Goal: Find specific page/section: Find specific page/section

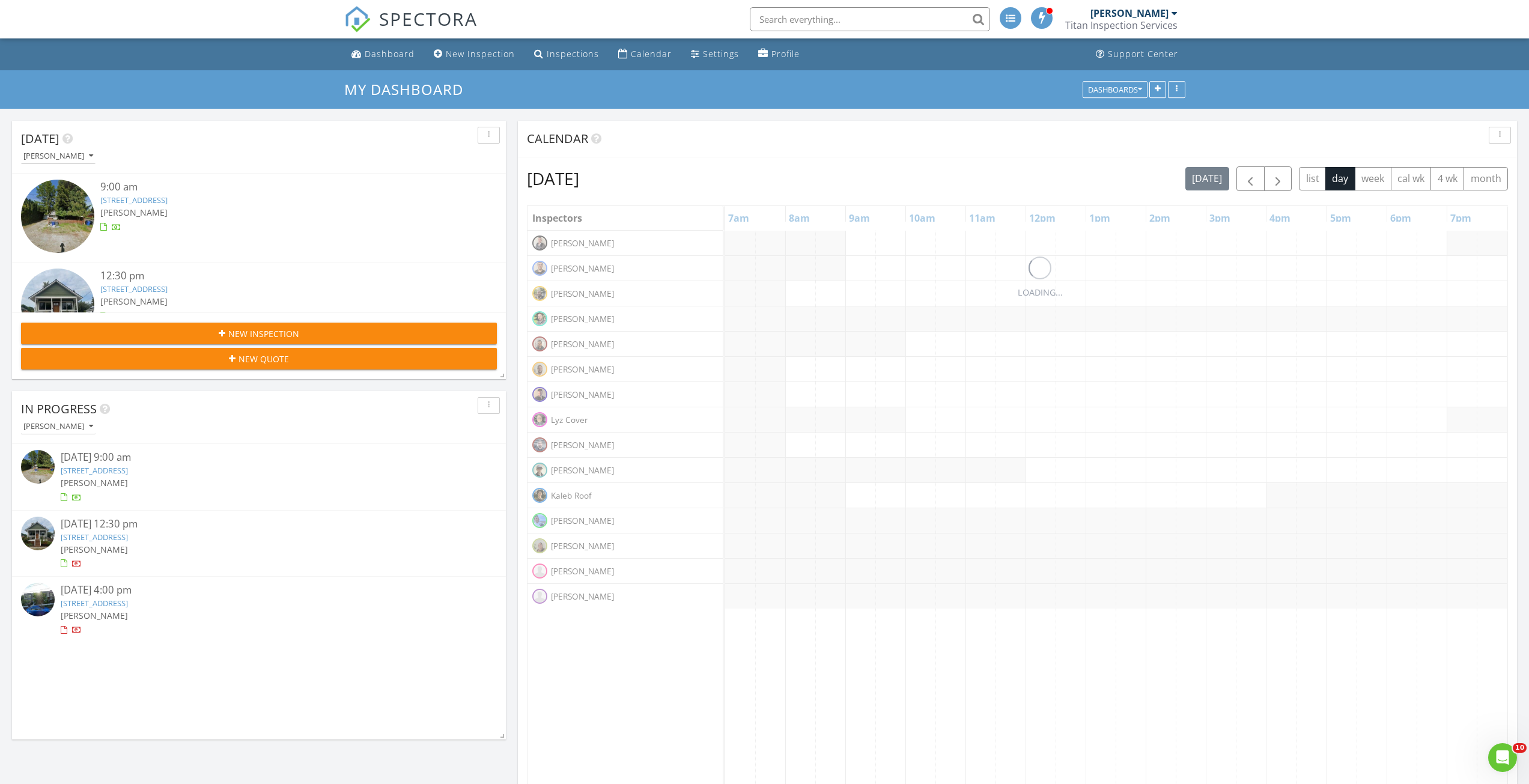
click at [771, 17] on input "text" at bounding box center [870, 19] width 240 height 24
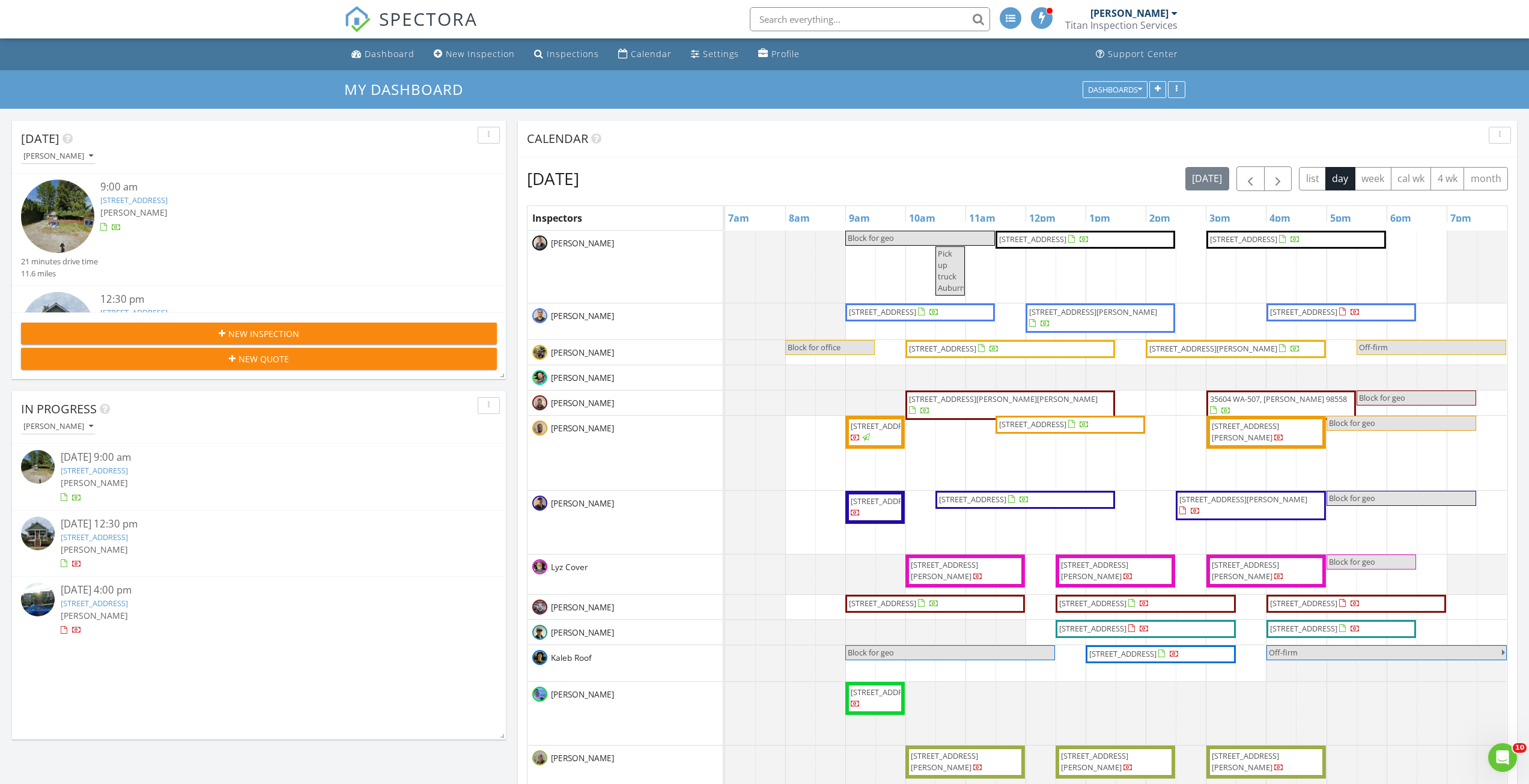
scroll to position [6, 6]
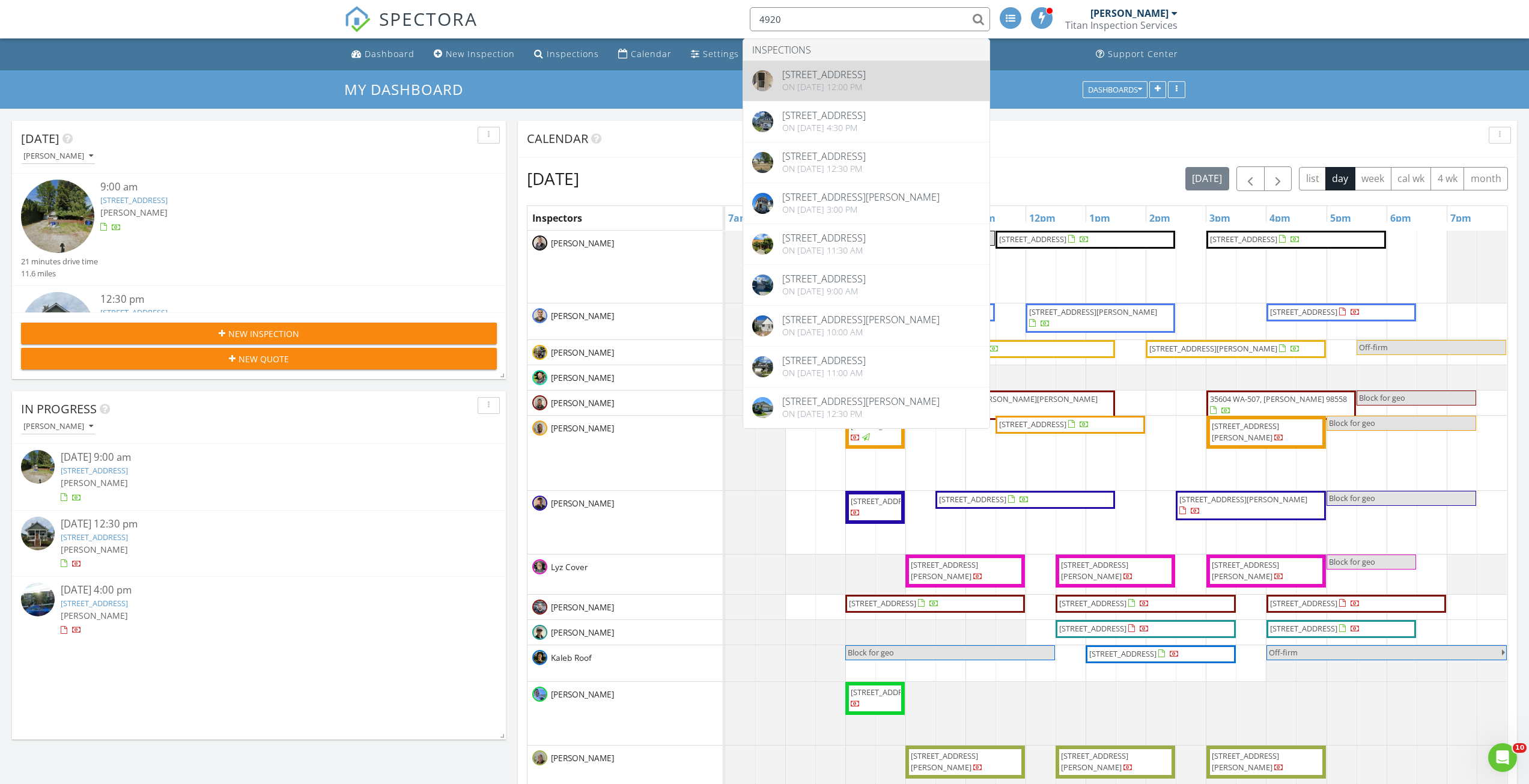
type input "4920"
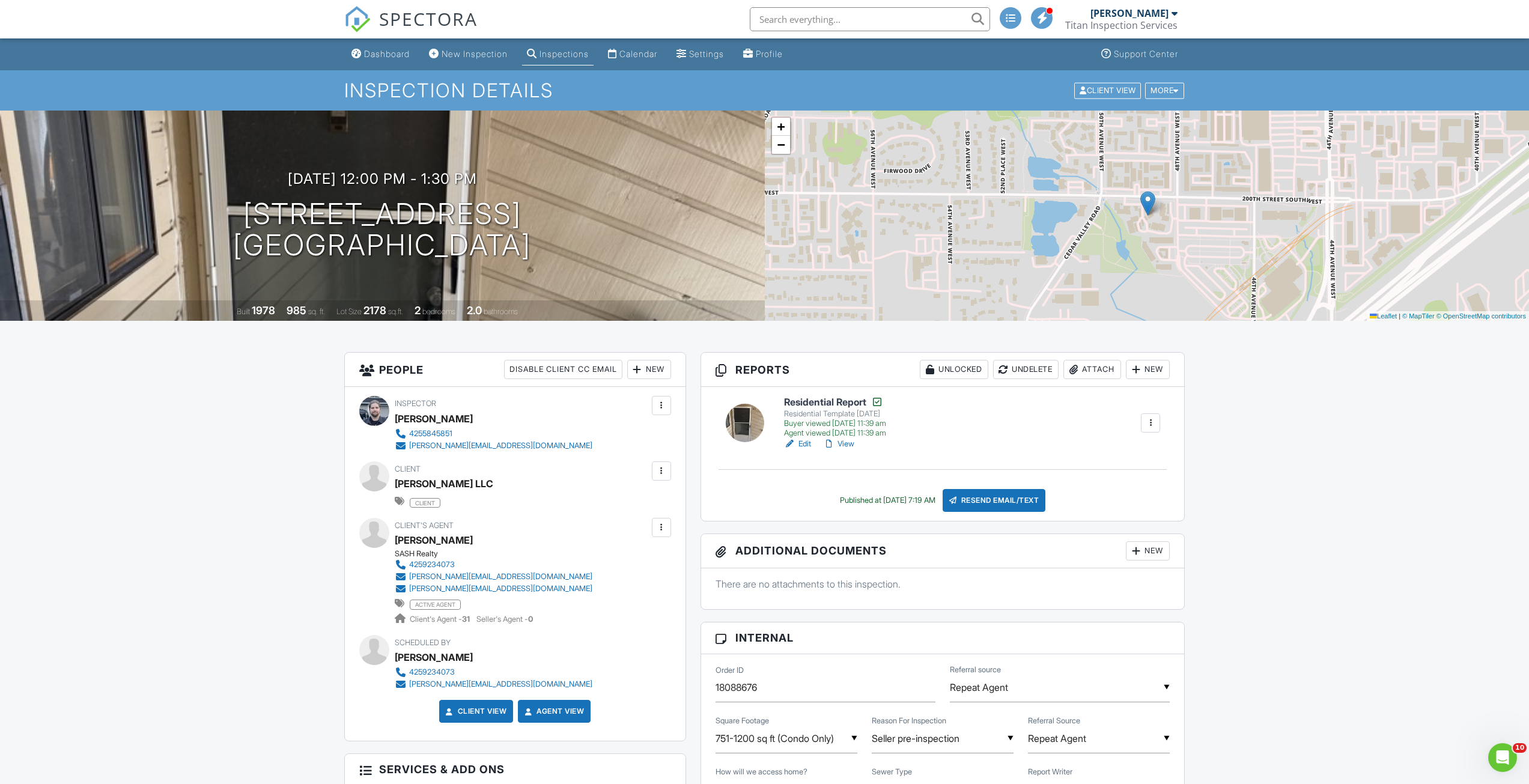
click at [847, 443] on link "View" at bounding box center [838, 444] width 31 height 12
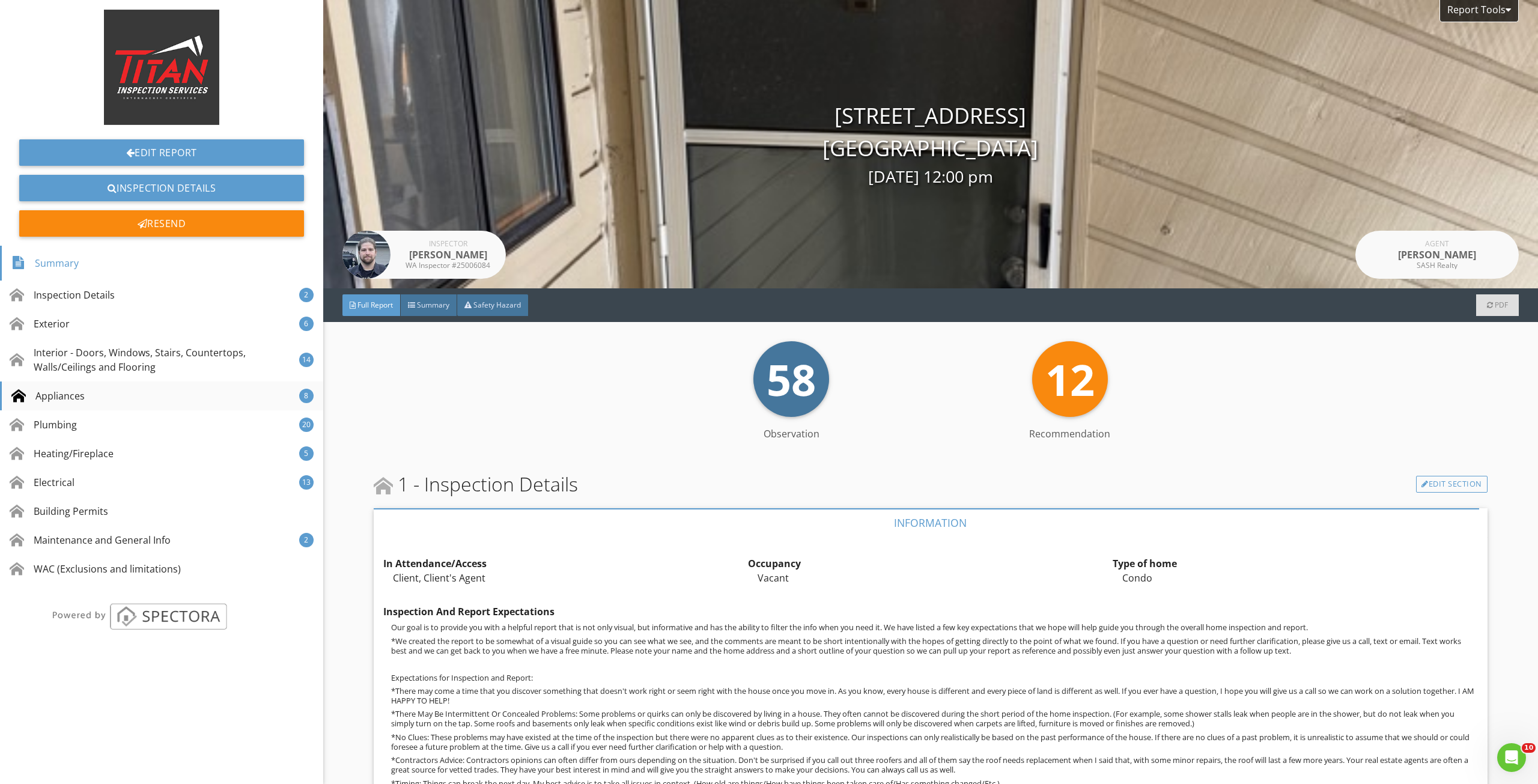
click at [74, 394] on div "Appliances" at bounding box center [47, 396] width 73 height 14
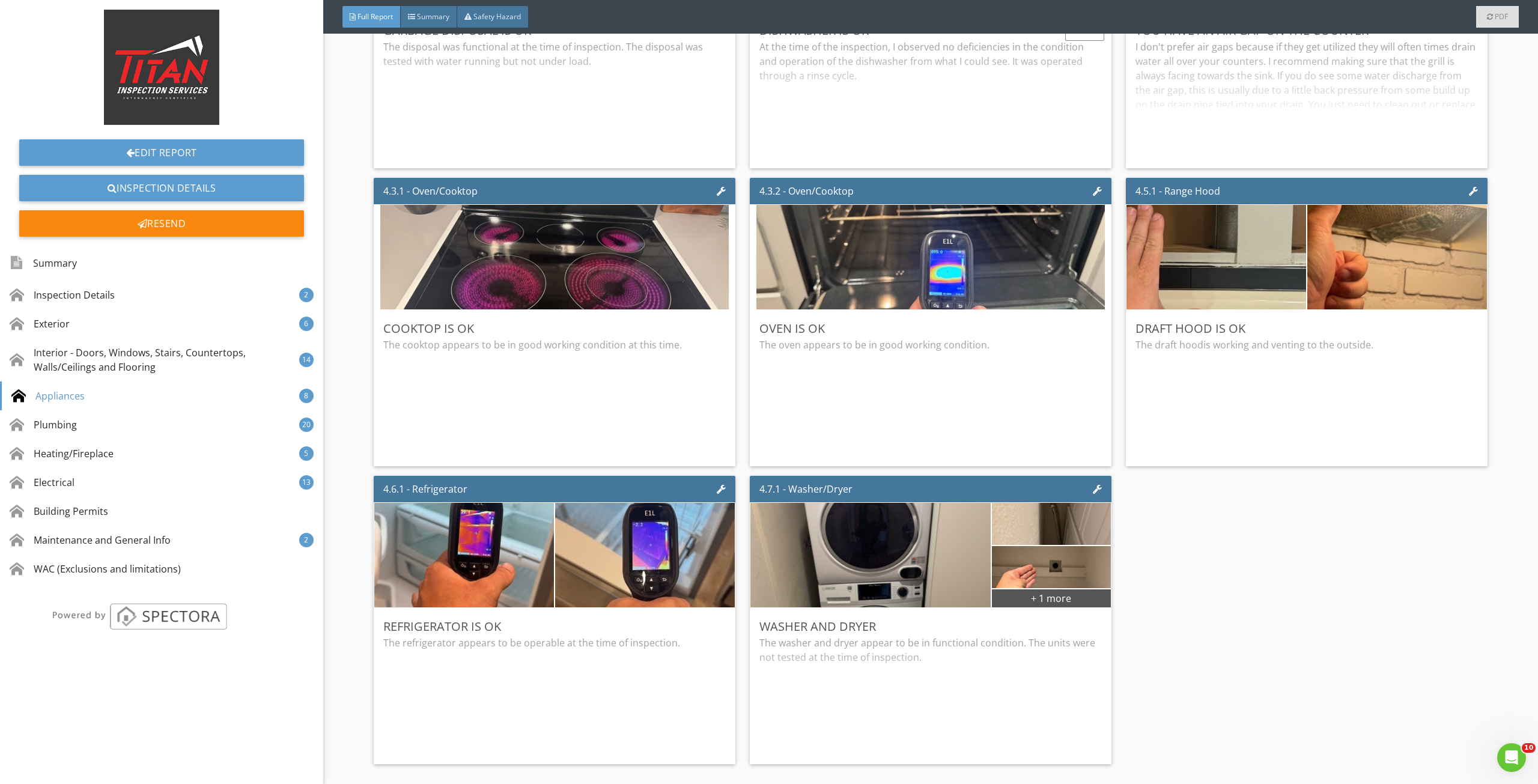
scroll to position [4780, 0]
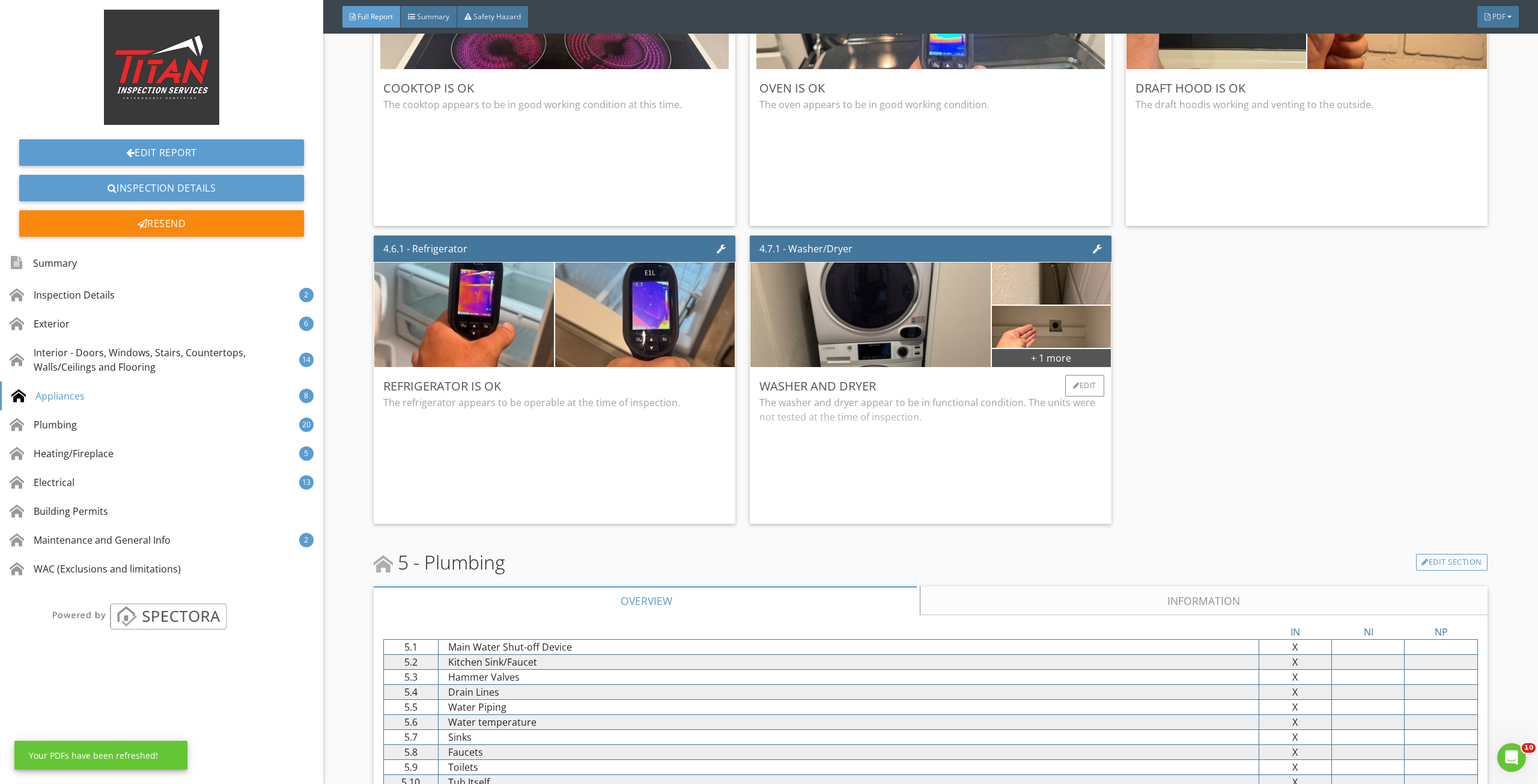
click at [965, 425] on div "The washer and dryer appear to be in functional condition. The units were not t…" at bounding box center [930, 454] width 342 height 119
click at [1051, 359] on div "+ 1 more" at bounding box center [1051, 357] width 119 height 19
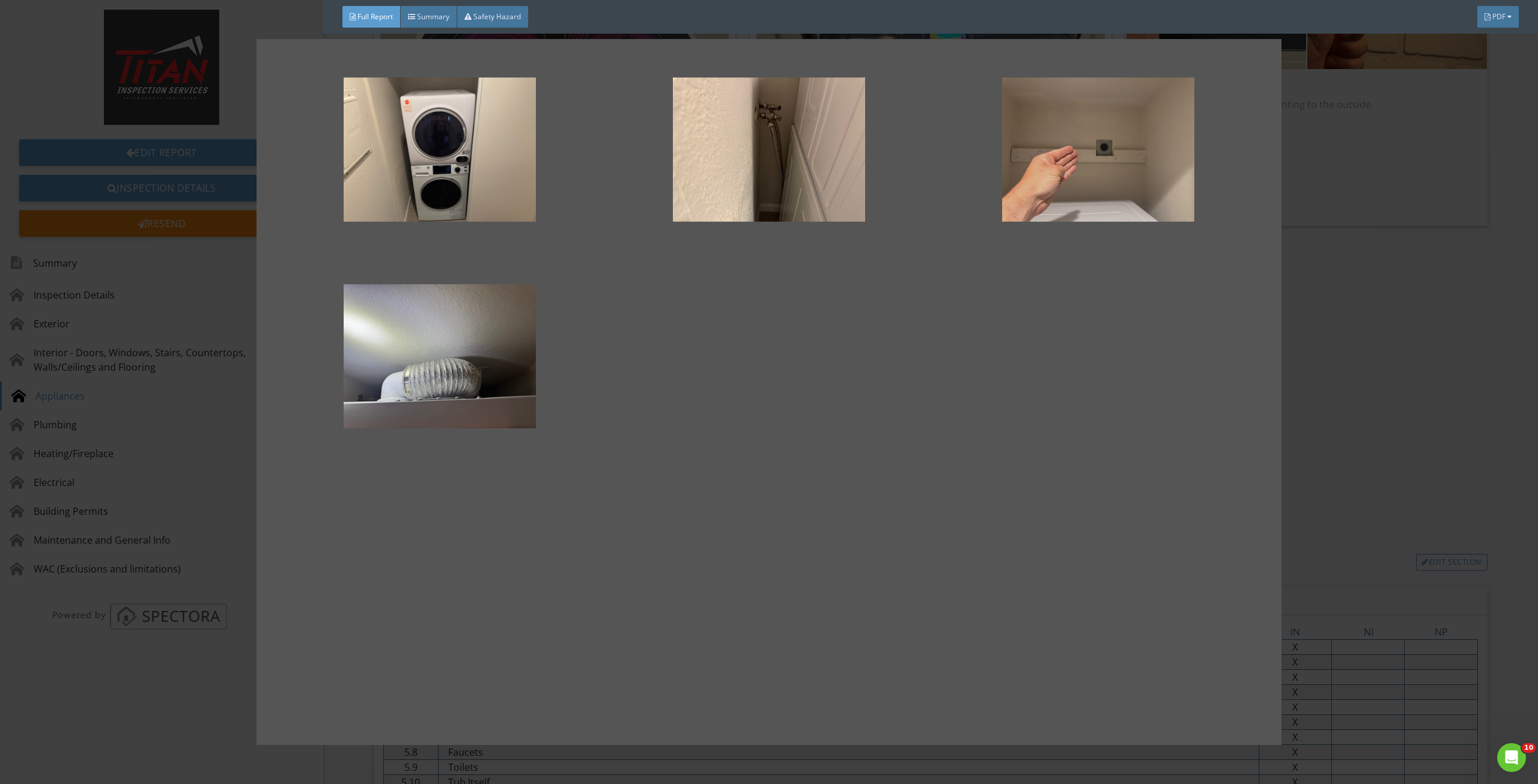
click at [1087, 149] on div at bounding box center [1098, 149] width 291 height 144
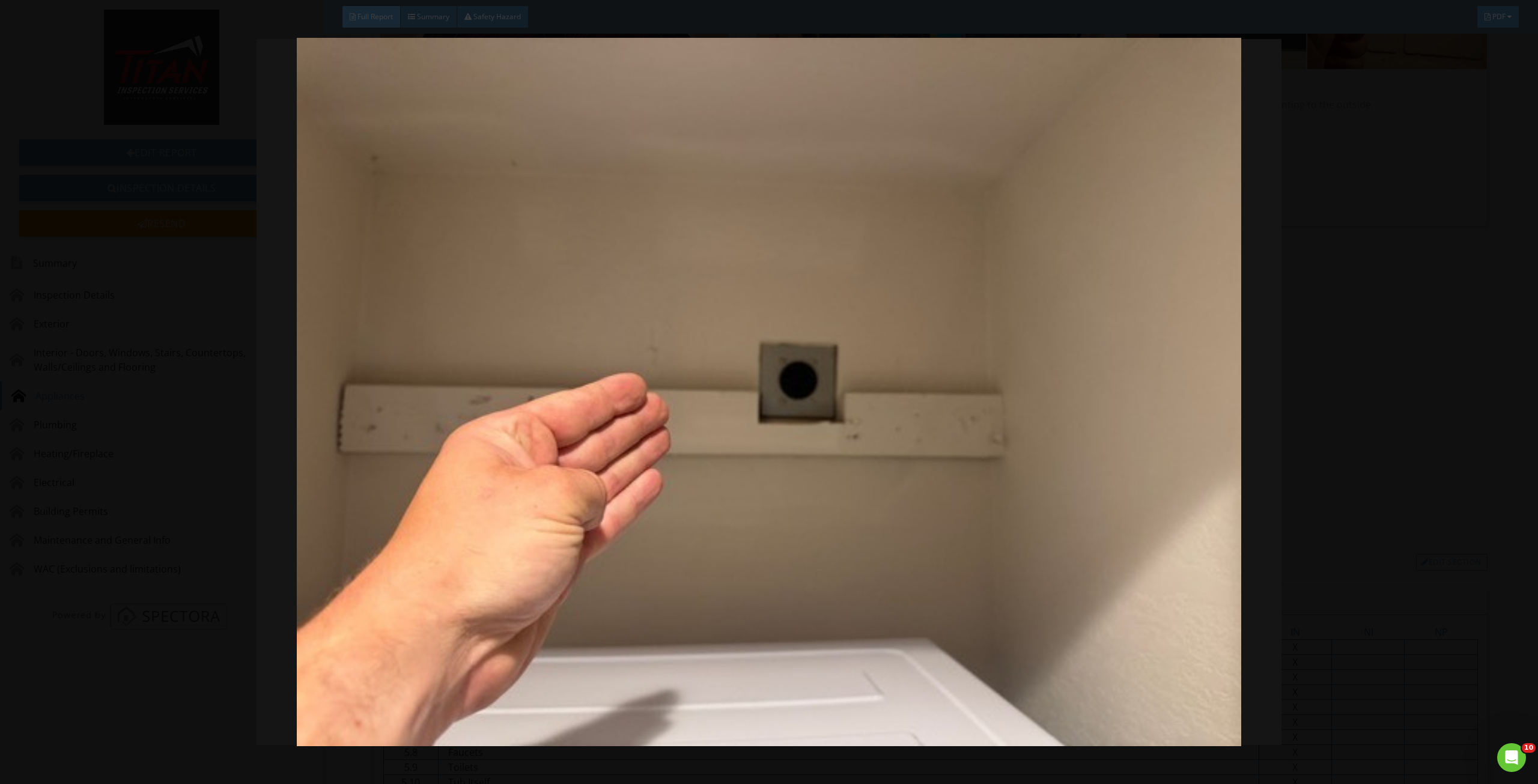
click at [1093, 162] on img at bounding box center [769, 392] width 1425 height 708
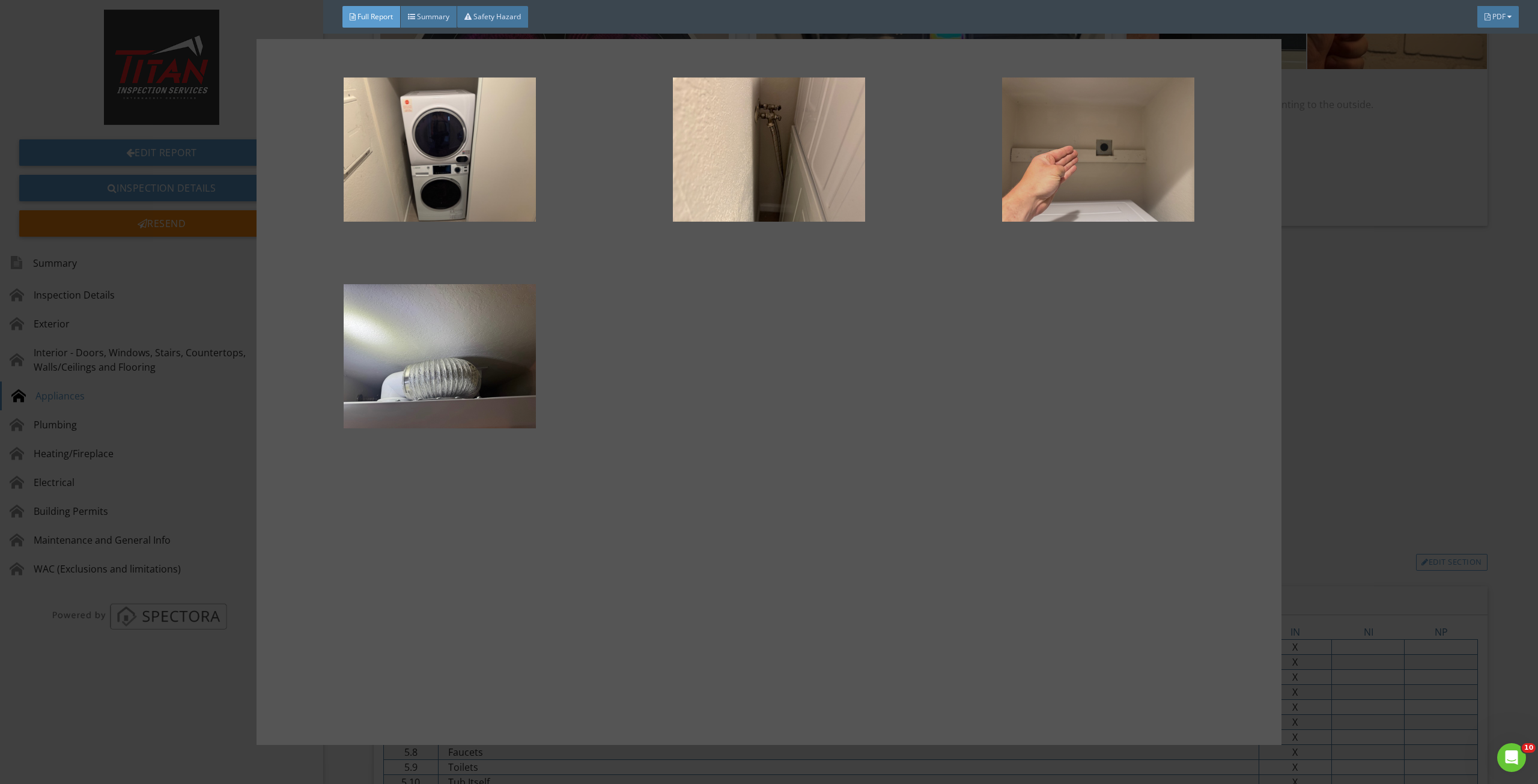
click at [1097, 175] on div at bounding box center [1098, 149] width 291 height 144
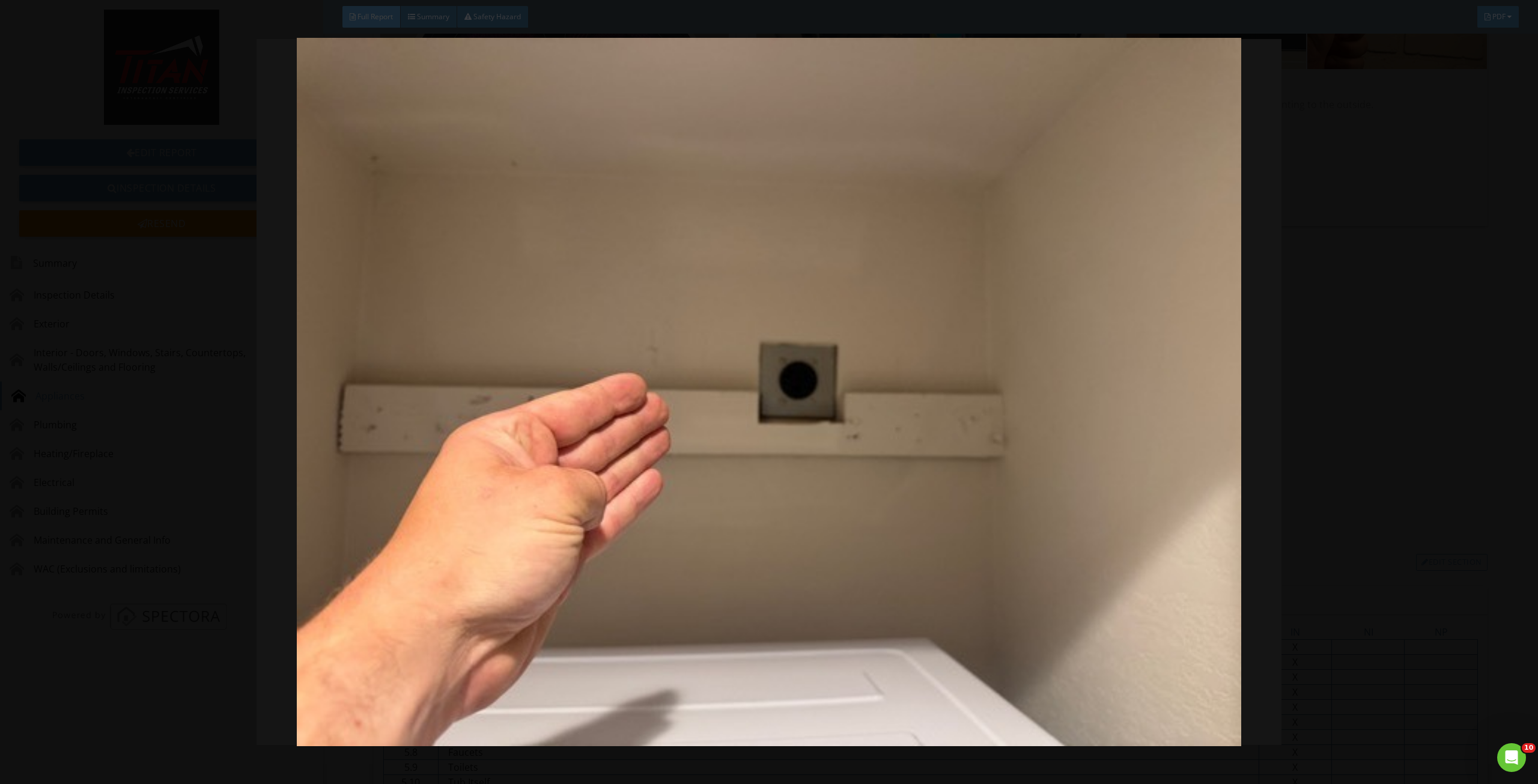
click at [899, 412] on img at bounding box center [769, 392] width 1425 height 708
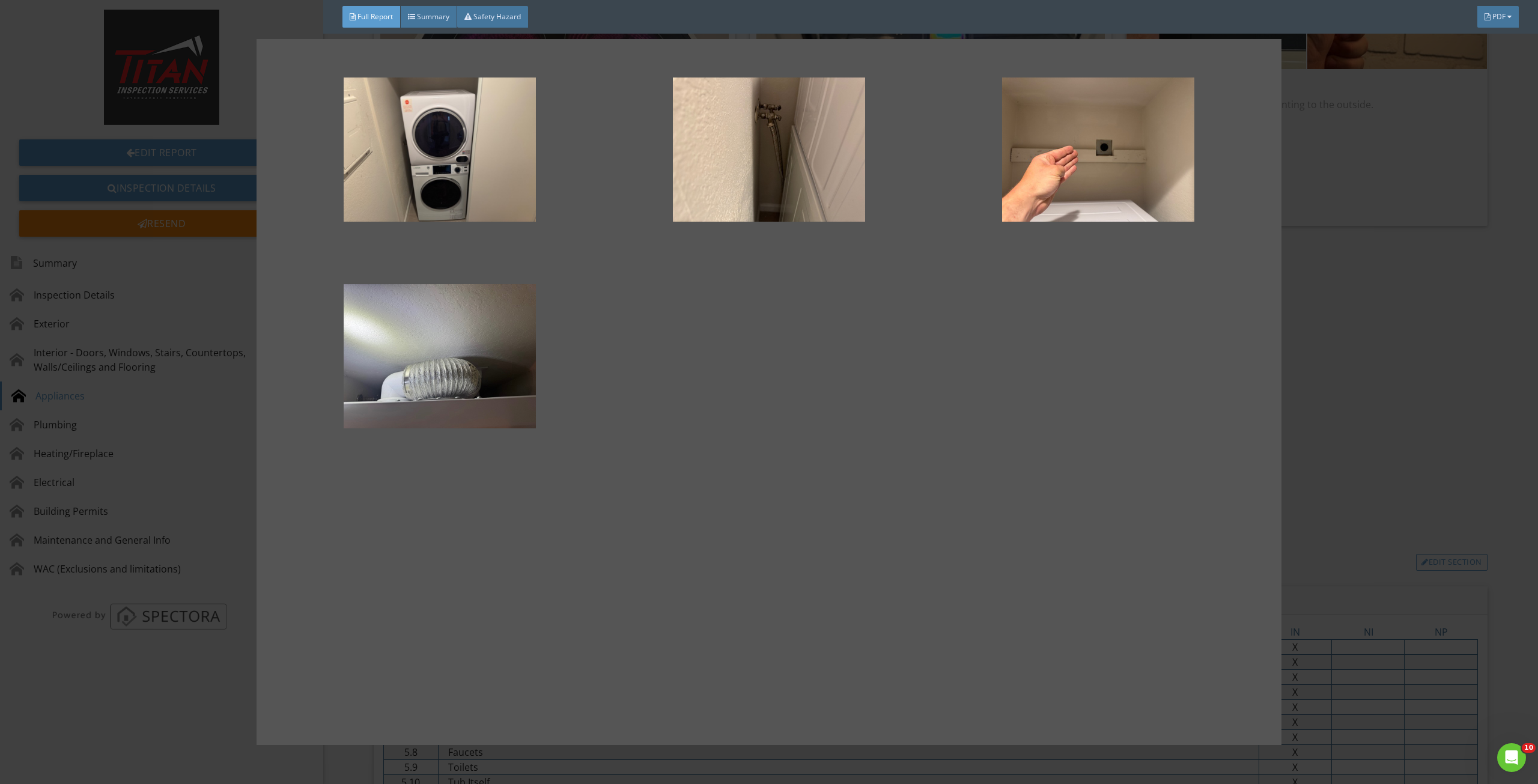
click at [1431, 432] on div at bounding box center [769, 392] width 1538 height 784
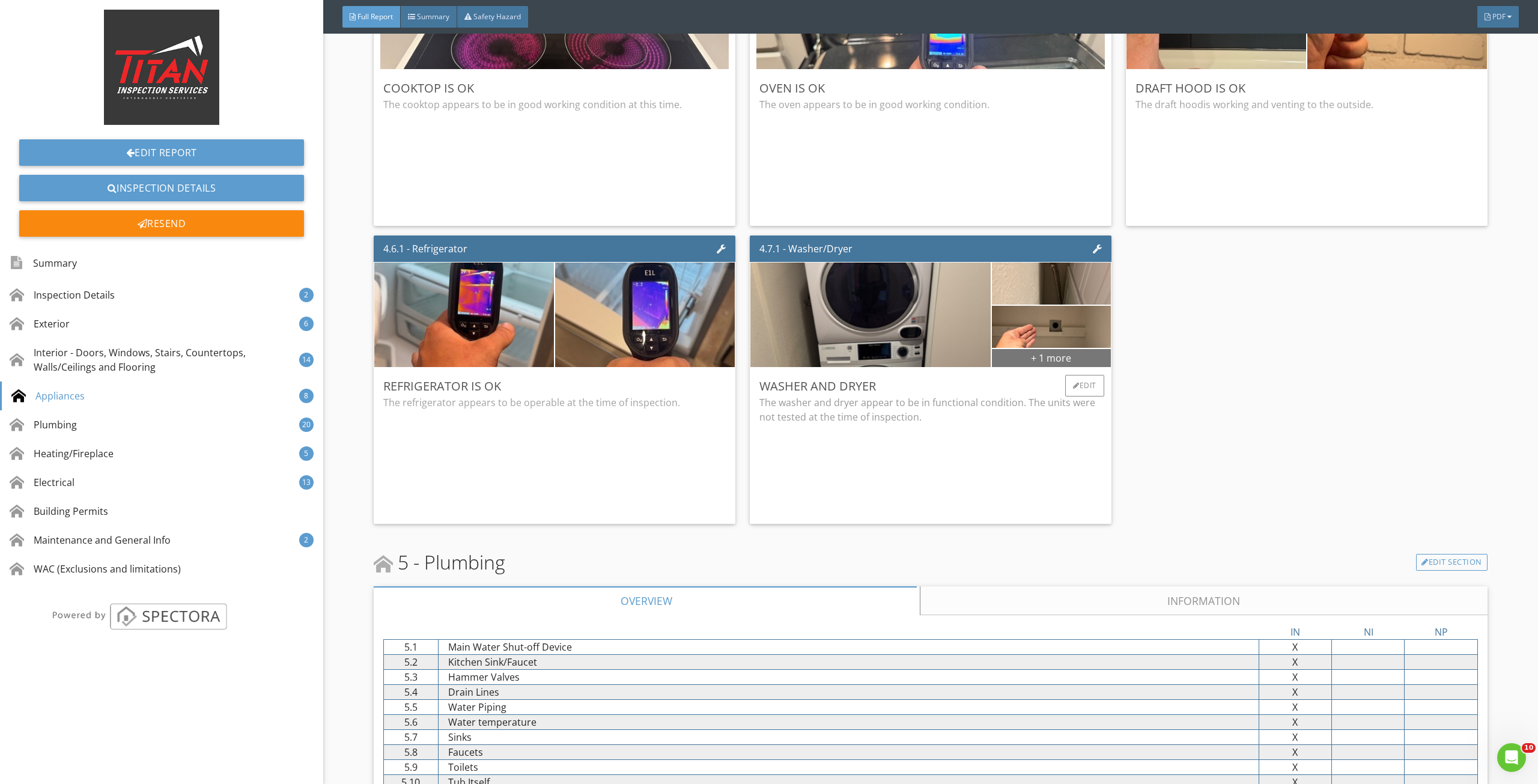
click at [1021, 357] on div "+ 1 more" at bounding box center [1051, 357] width 119 height 19
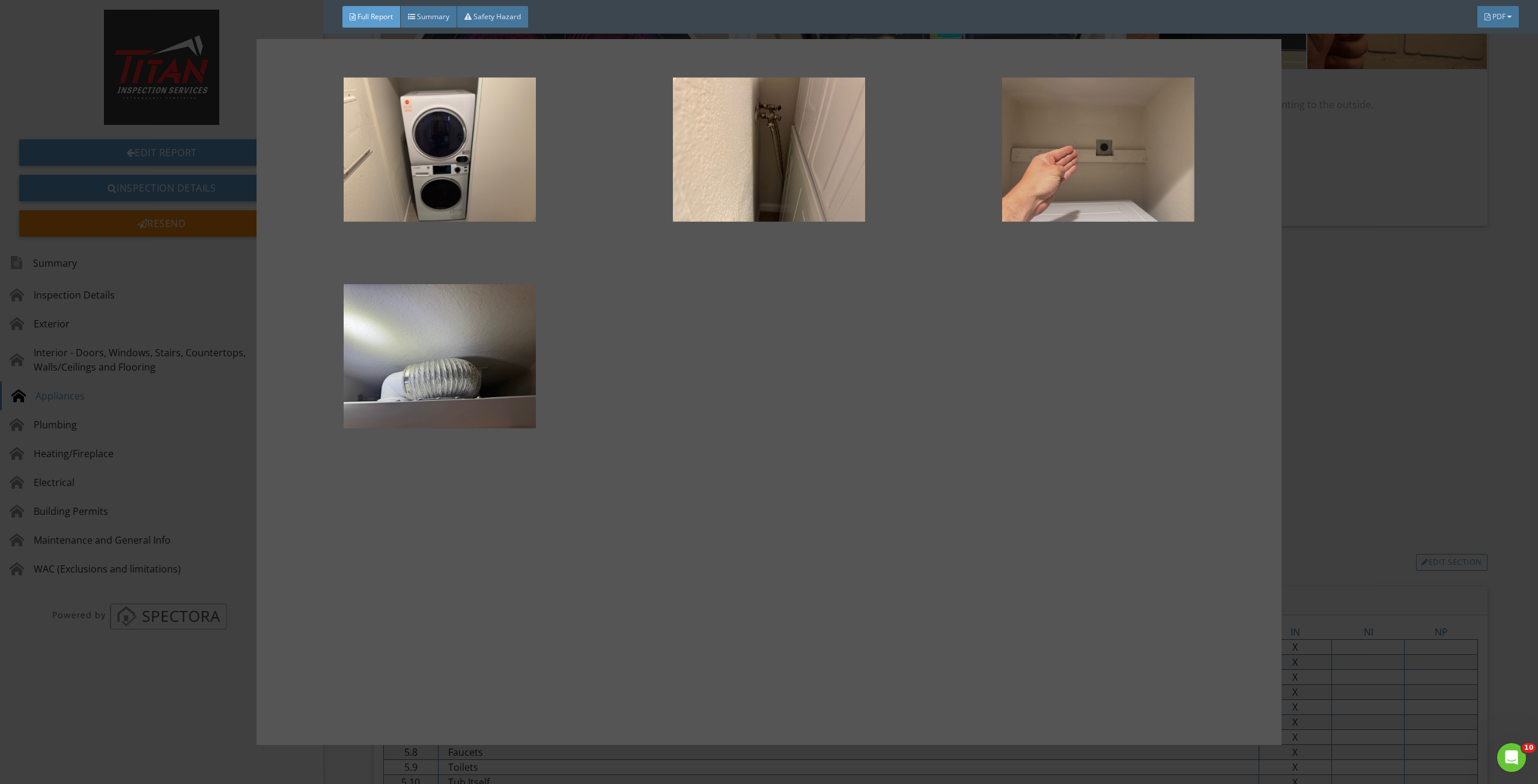
click at [1088, 169] on div at bounding box center [1098, 149] width 291 height 144
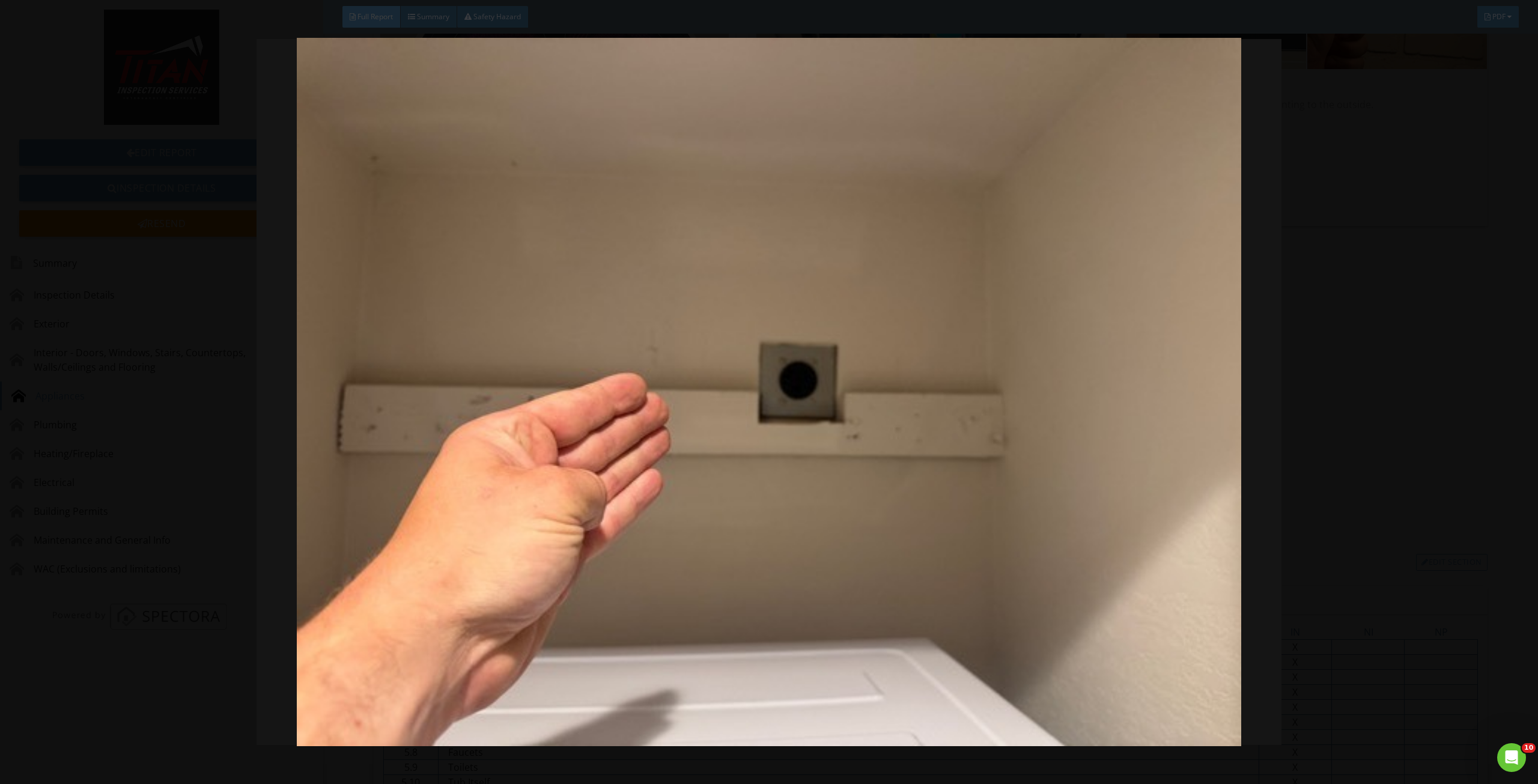
click at [1092, 330] on img at bounding box center [769, 392] width 1425 height 708
